Goal: Task Accomplishment & Management: Manage account settings

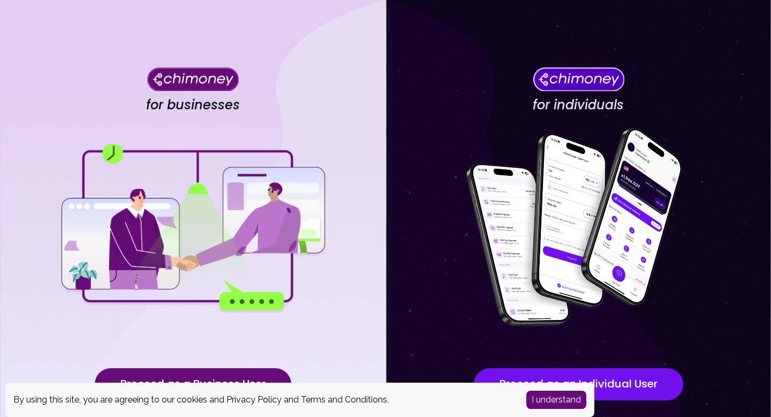
click at [456, 226] on img at bounding box center [579, 229] width 268 height 214
click at [584, 81] on img at bounding box center [579, 79] width 92 height 24
click at [554, 403] on button "I understand" at bounding box center [557, 399] width 60 height 18
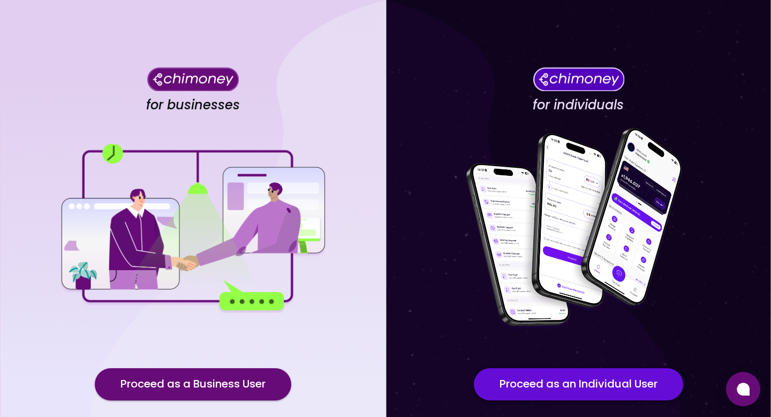
click at [574, 386] on button "Proceed as an Individual User" at bounding box center [578, 384] width 209 height 32
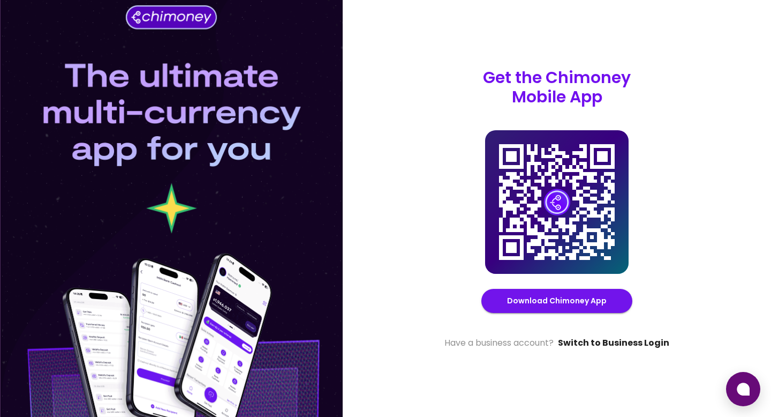
click at [635, 343] on link "Switch to Business Login" at bounding box center [613, 342] width 111 height 13
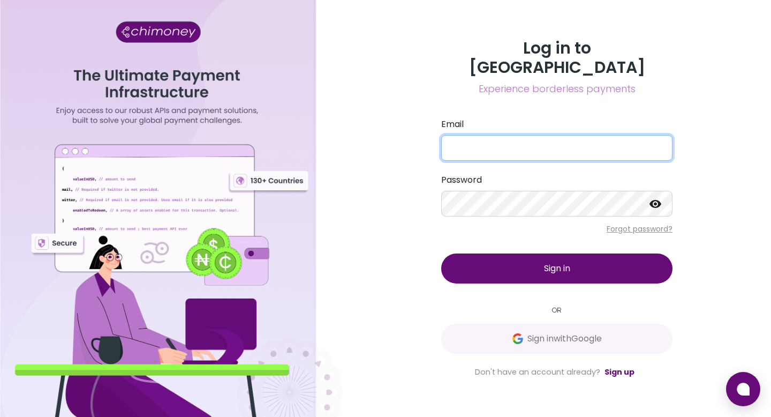
type input "okekeechezona1993@gmail.com"
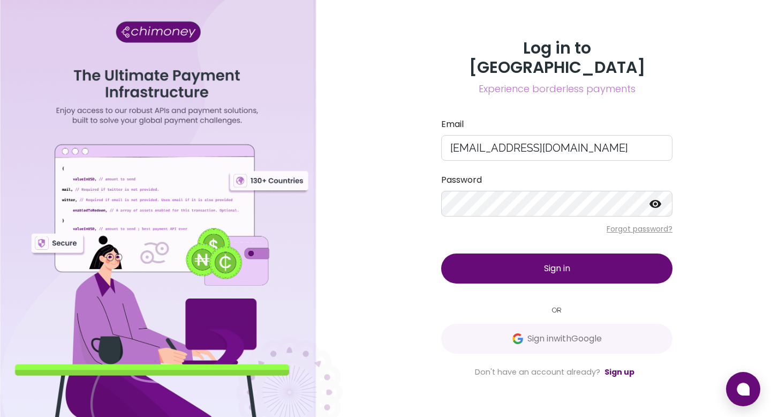
click at [559, 262] on span "Sign in" at bounding box center [557, 268] width 26 height 12
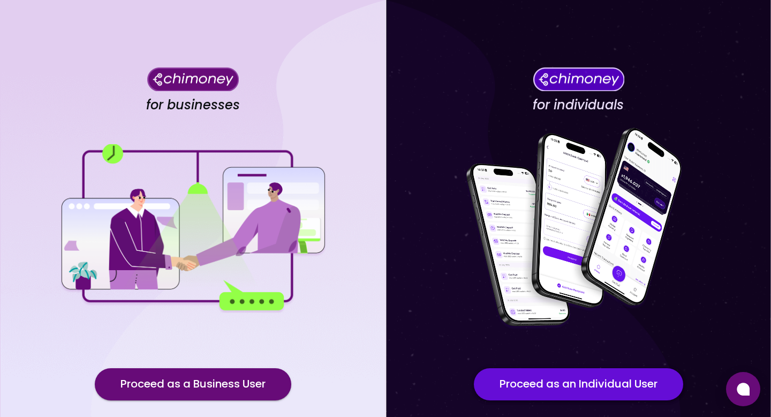
click at [587, 395] on button "Proceed as an Individual User" at bounding box center [578, 384] width 209 height 32
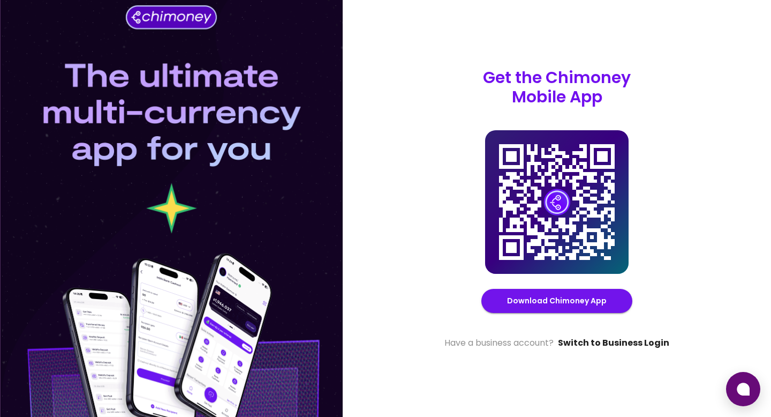
click at [609, 341] on link "Switch to Business Login" at bounding box center [613, 342] width 111 height 13
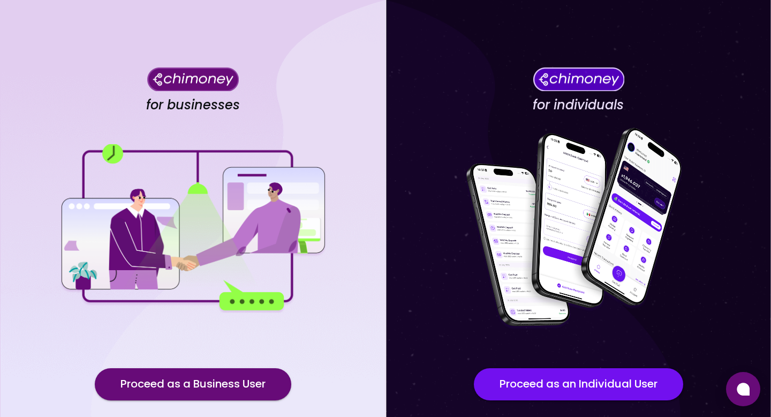
click at [611, 354] on div "for individuals Proceed as an Individual User" at bounding box center [579, 242] width 386 height 484
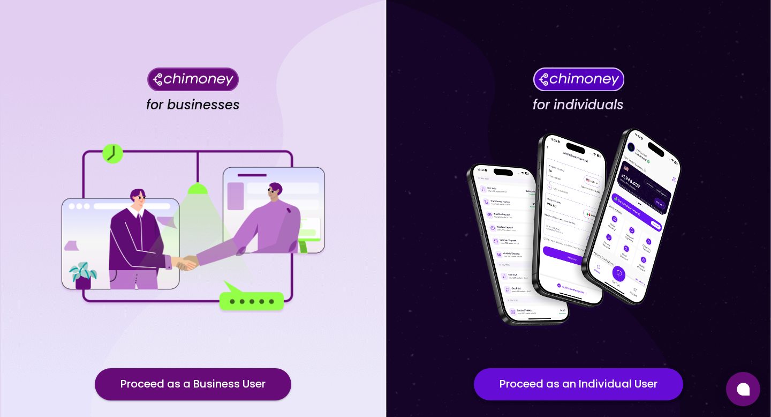
click at [610, 378] on button "Proceed as an Individual User" at bounding box center [578, 384] width 209 height 32
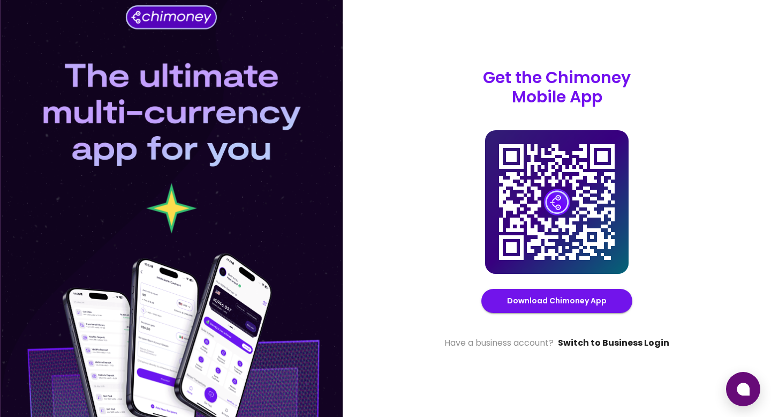
click at [624, 339] on link "Switch to Business Login" at bounding box center [613, 342] width 111 height 13
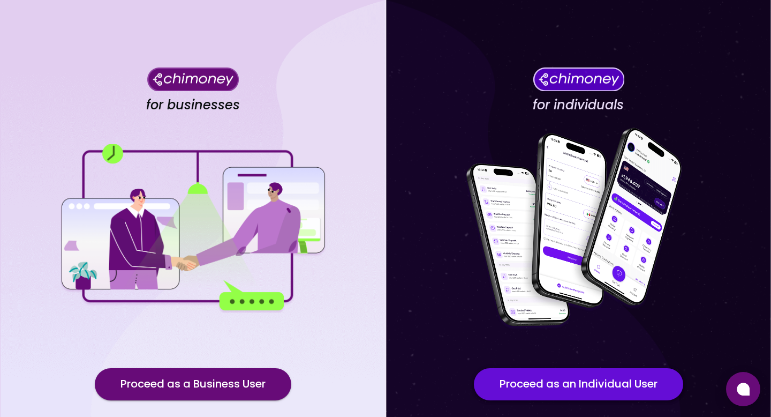
click at [623, 370] on button "Proceed as an Individual User" at bounding box center [578, 384] width 209 height 32
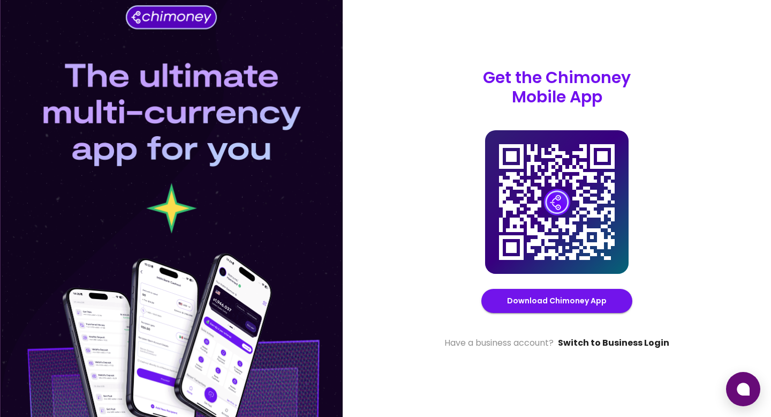
click at [620, 342] on link "Switch to Business Login" at bounding box center [613, 342] width 111 height 13
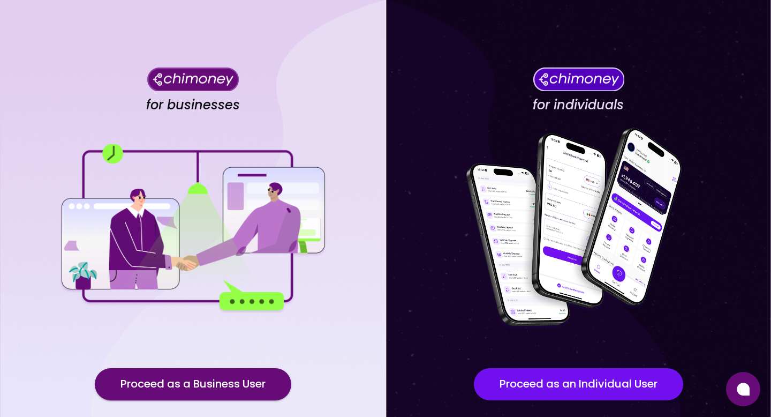
click at [28, 37] on div "for businesses Proceed as a Business User" at bounding box center [193, 242] width 386 height 484
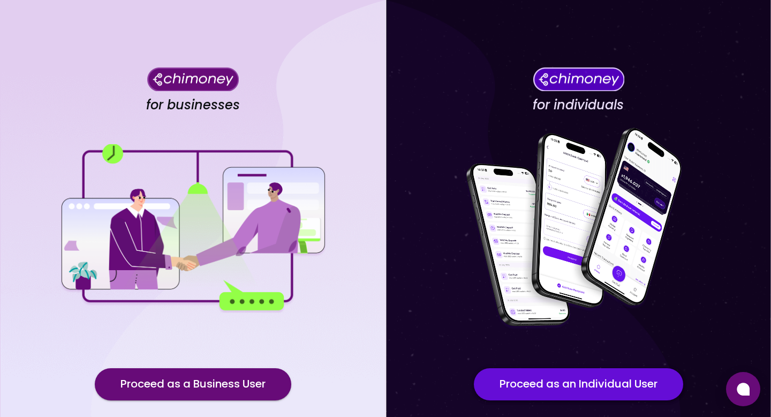
click at [611, 380] on button "Proceed as an Individual User" at bounding box center [578, 384] width 209 height 32
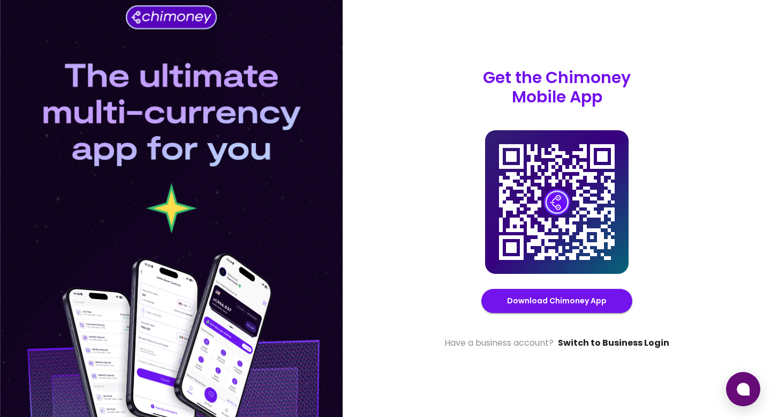
click at [599, 344] on link "Switch to Business Login" at bounding box center [613, 342] width 111 height 13
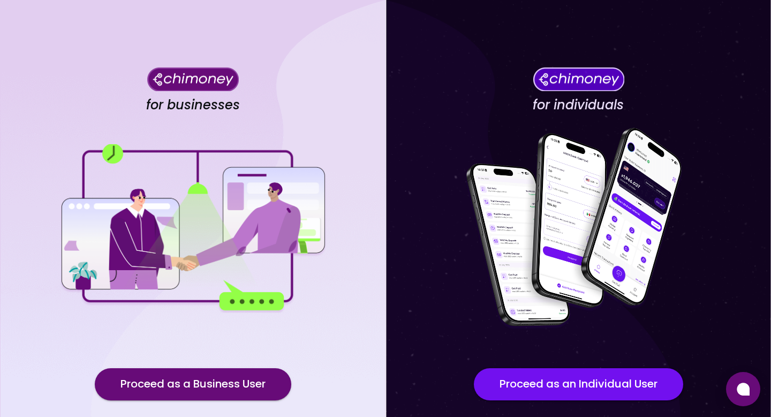
drag, startPoint x: 32, startPoint y: 163, endPoint x: 17, endPoint y: 160, distance: 15.2
click at [17, 160] on div "for businesses Proceed as a Business User" at bounding box center [193, 242] width 386 height 484
click at [645, 64] on div "for individuals Proceed as an Individual User" at bounding box center [579, 242] width 386 height 484
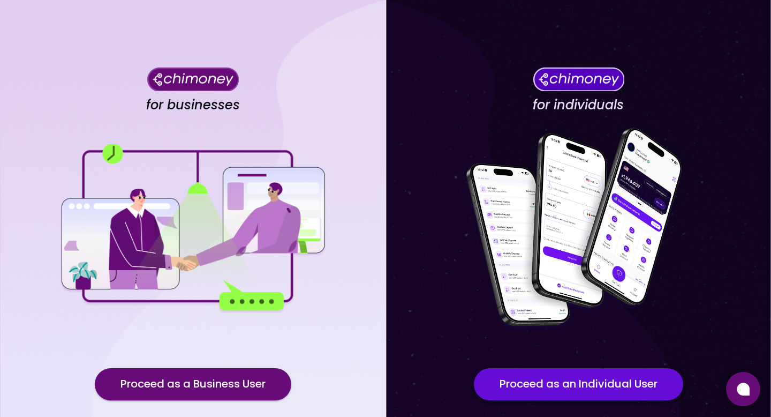
click at [585, 382] on button "Proceed as an Individual User" at bounding box center [578, 384] width 209 height 32
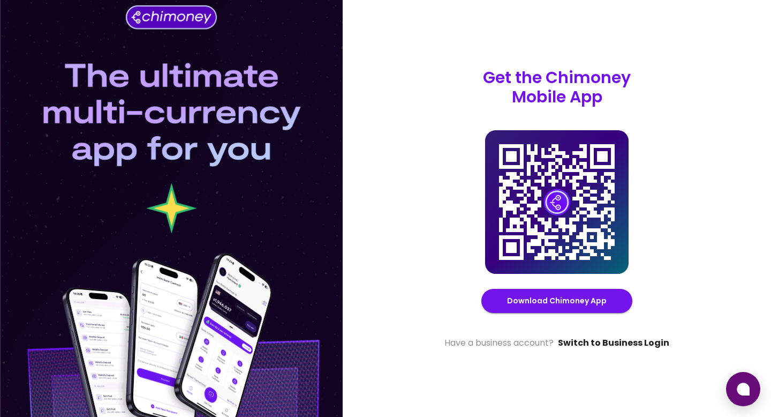
click at [636, 340] on link "Switch to Business Login" at bounding box center [613, 342] width 111 height 13
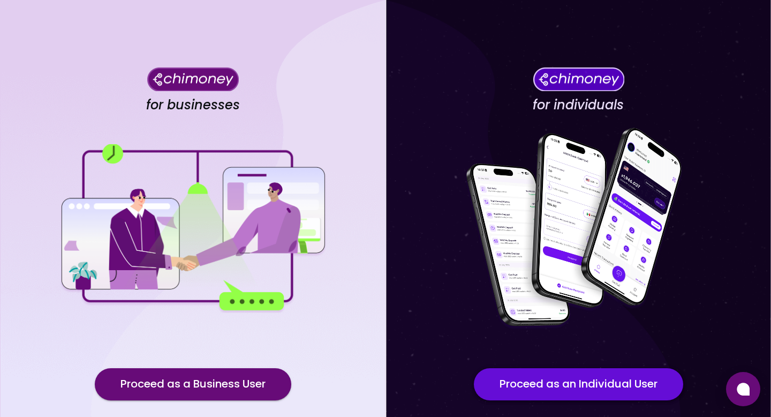
click at [525, 384] on button "Proceed as an Individual User" at bounding box center [578, 384] width 209 height 32
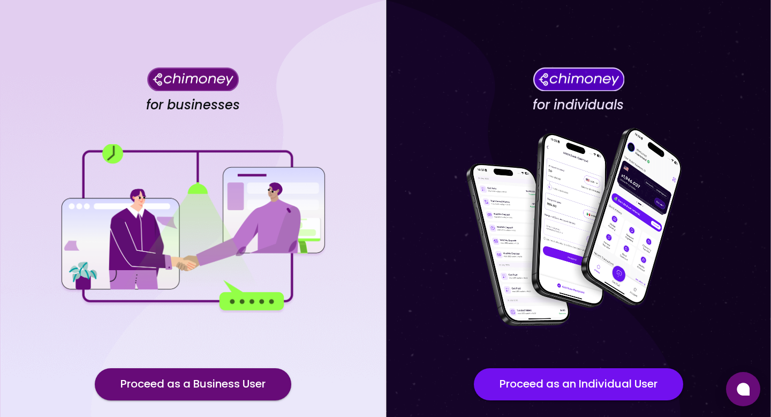
click at [217, 80] on img at bounding box center [193, 79] width 92 height 24
click at [585, 78] on img at bounding box center [579, 79] width 92 height 24
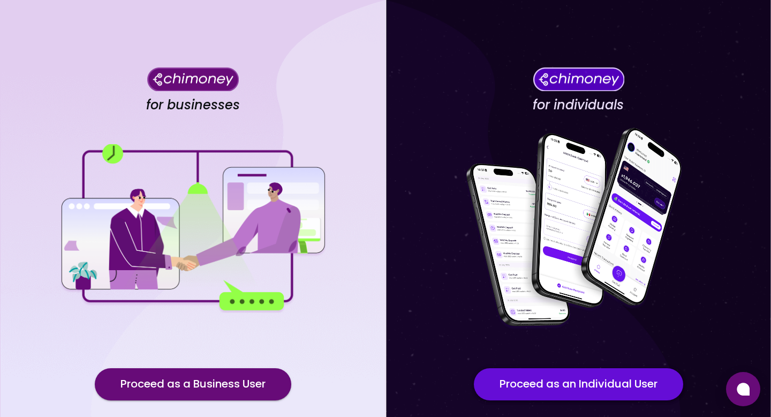
click at [572, 377] on button "Proceed as an Individual User" at bounding box center [578, 384] width 209 height 32
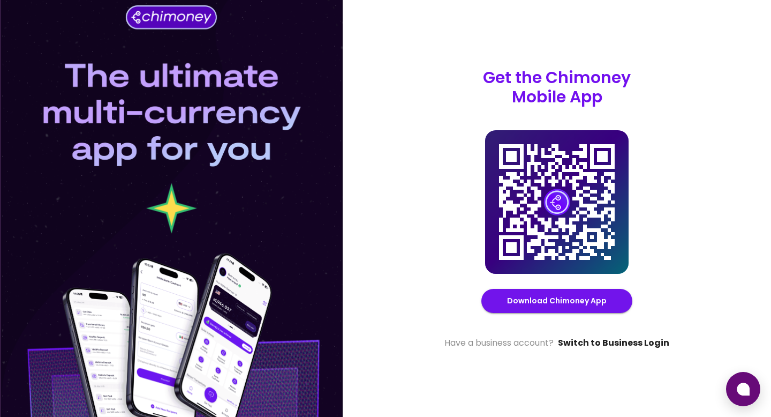
click at [589, 345] on link "Switch to Business Login" at bounding box center [613, 342] width 111 height 13
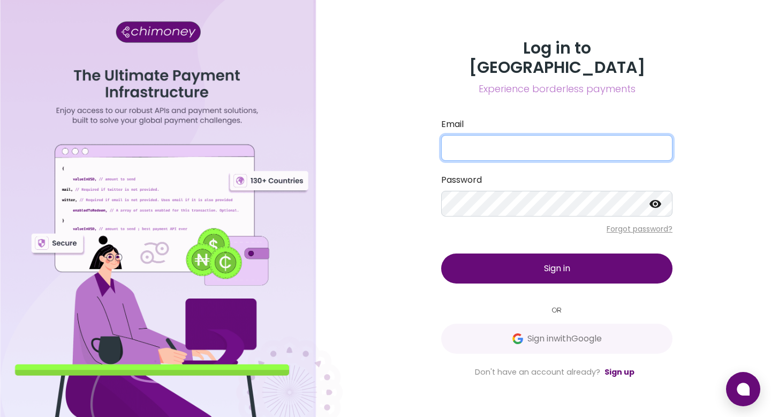
type input "okekeechezona1993@gmail.com"
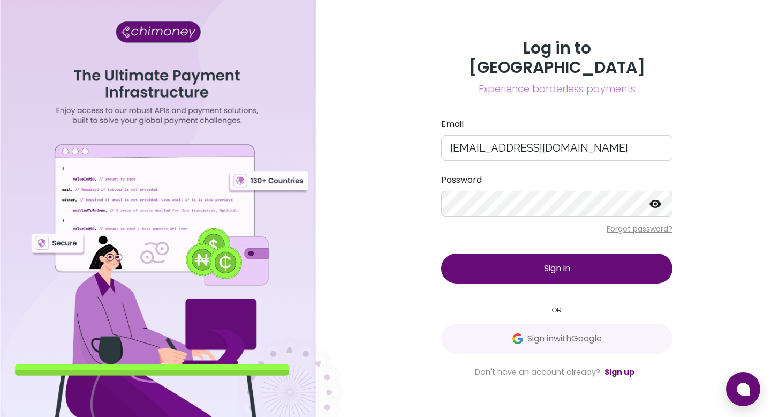
click at [566, 262] on span "Sign in" at bounding box center [557, 268] width 26 height 12
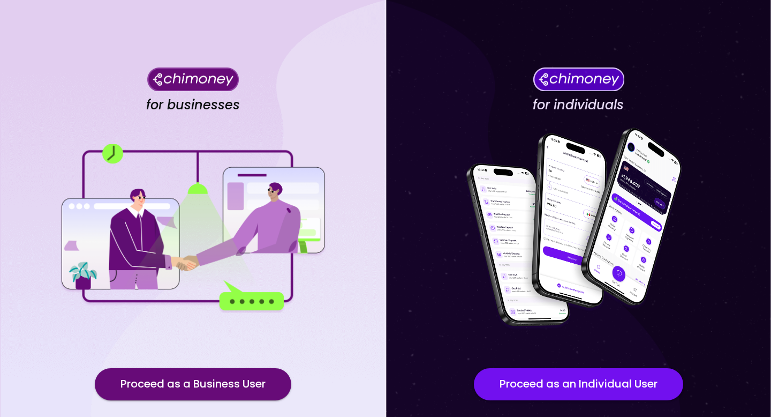
click at [68, 155] on img at bounding box center [193, 228] width 268 height 169
click at [604, 362] on div "for individuals Proceed as an Individual User" at bounding box center [579, 242] width 386 height 484
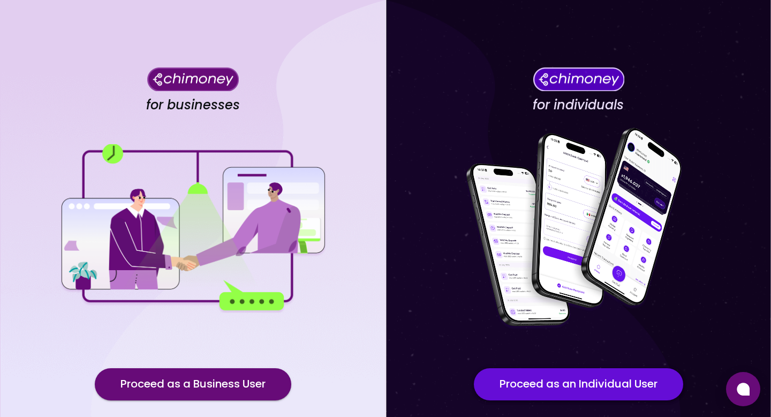
click at [598, 386] on button "Proceed as an Individual User" at bounding box center [578, 384] width 209 height 32
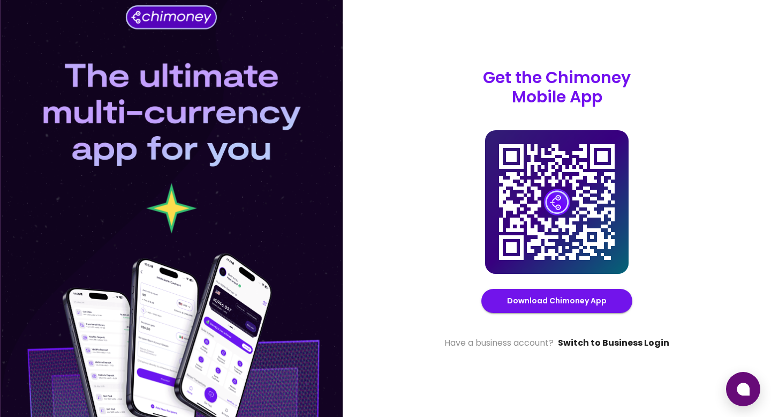
click at [604, 345] on link "Switch to Business Login" at bounding box center [613, 342] width 111 height 13
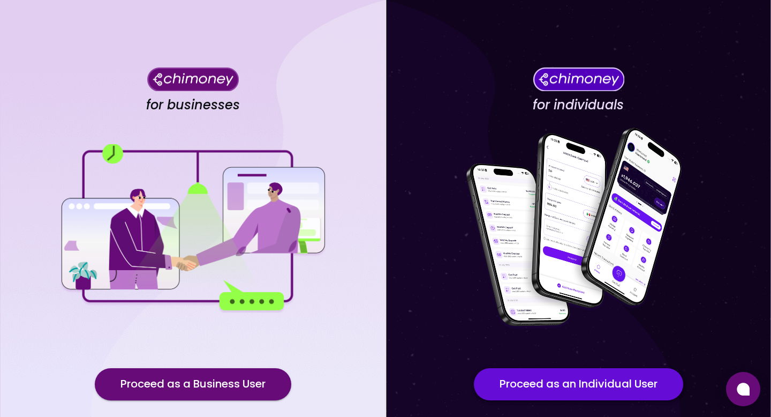
click at [599, 394] on button "Proceed as an Individual User" at bounding box center [578, 384] width 209 height 32
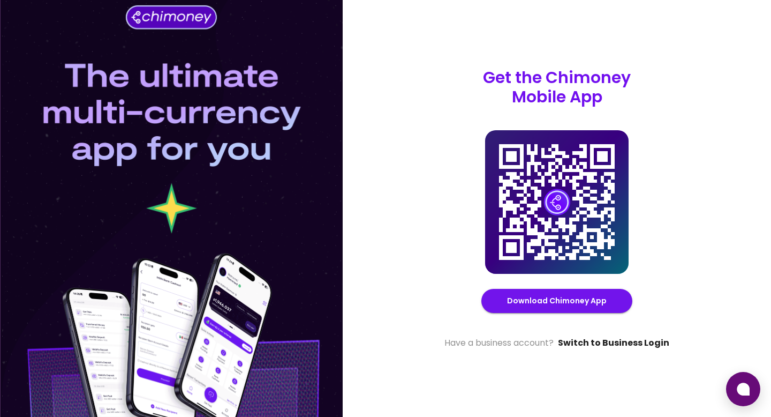
click at [605, 340] on link "Switch to Business Login" at bounding box center [613, 342] width 111 height 13
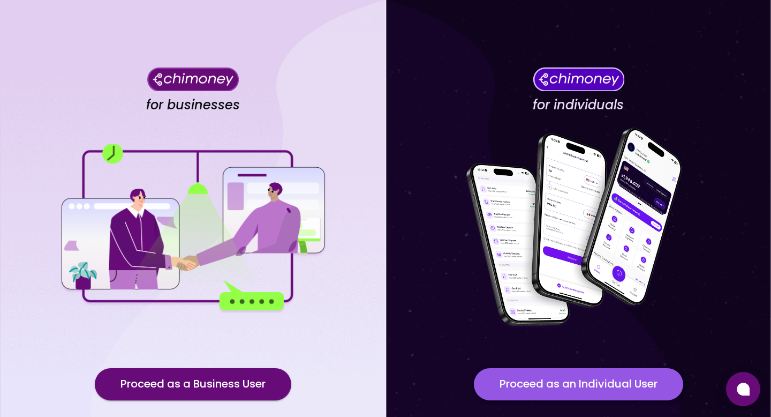
click at [588, 393] on button "Proceed as an Individual User" at bounding box center [578, 384] width 209 height 32
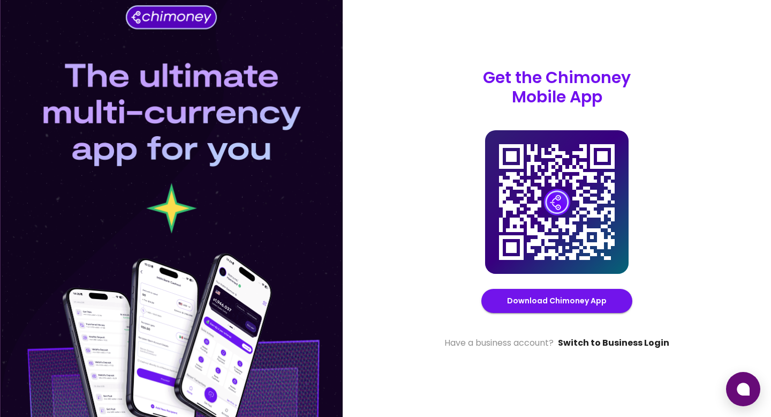
click at [615, 343] on link "Switch to Business Login" at bounding box center [613, 342] width 111 height 13
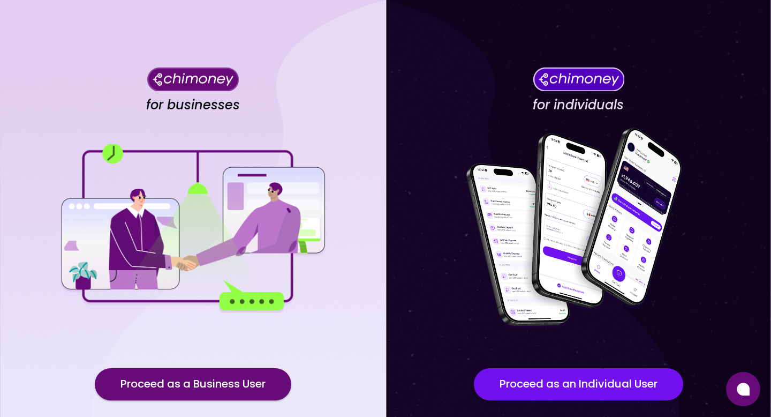
click at [615, 343] on div "for individuals Proceed as an Individual User" at bounding box center [579, 242] width 386 height 484
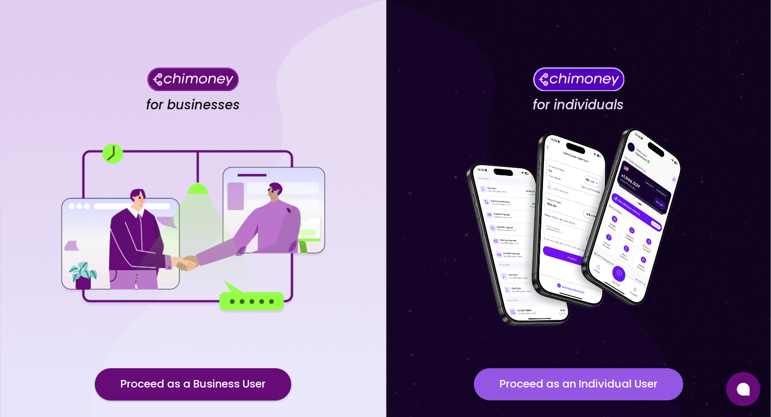
click at [613, 396] on button "Proceed as an Individual User" at bounding box center [578, 384] width 209 height 32
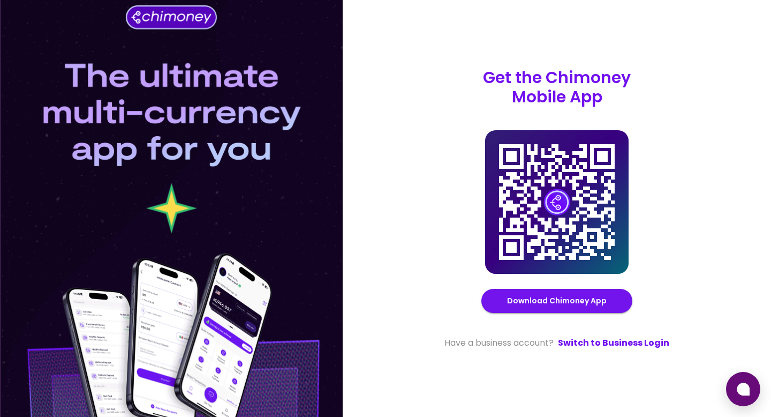
click at [630, 332] on div "Get the Chimoney Mobile App Chimoney Mobile App Download Chimoney App Have a bu…" at bounding box center [556, 208] width 231 height 281
click at [627, 344] on link "Switch to Business Login" at bounding box center [613, 342] width 111 height 13
